Goal: Transaction & Acquisition: Purchase product/service

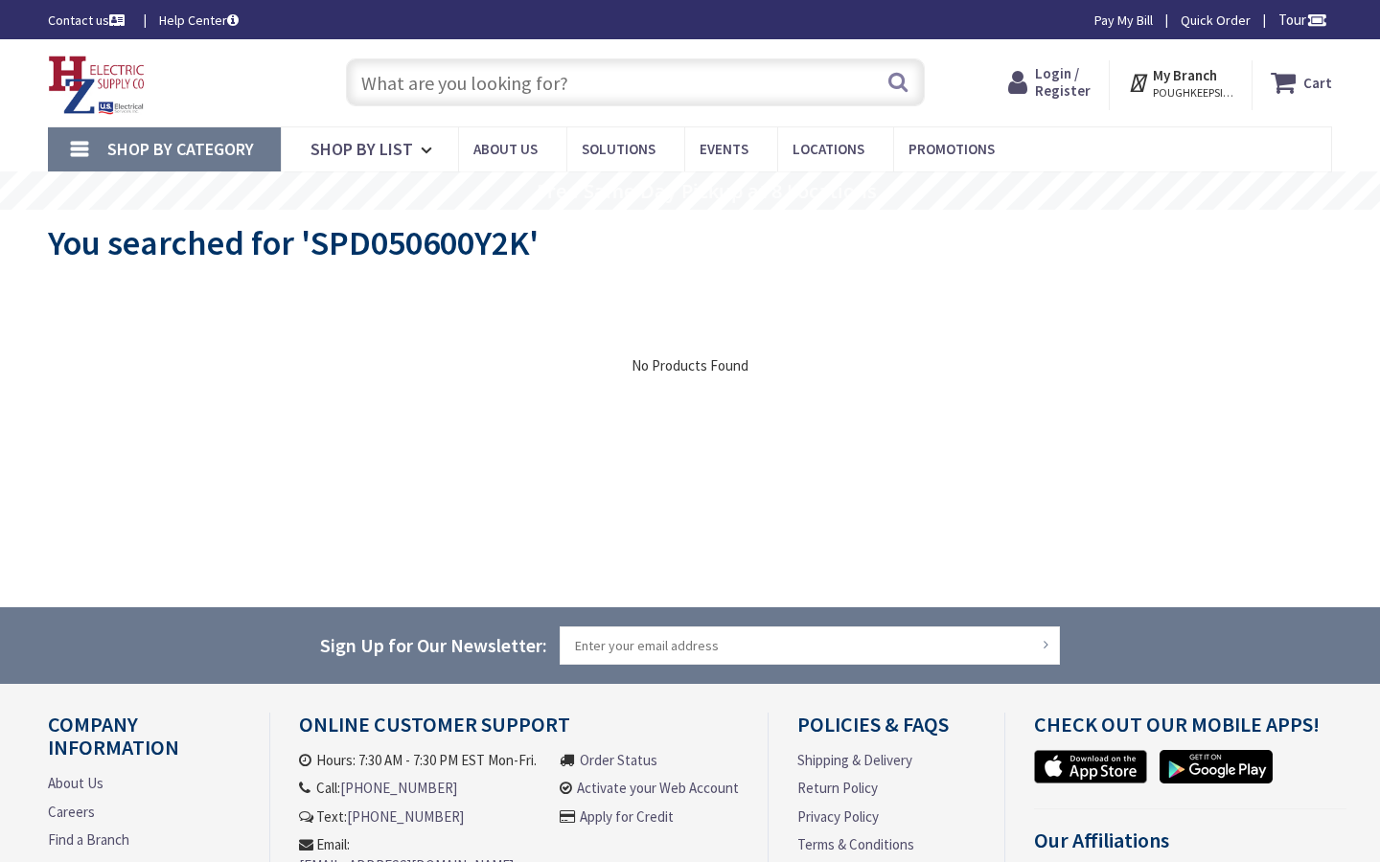
type input "Stubble Rd, [GEOGRAPHIC_DATA], [GEOGRAPHIC_DATA] 20147, [GEOGRAPHIC_DATA]"
